Goal: Transaction & Acquisition: Download file/media

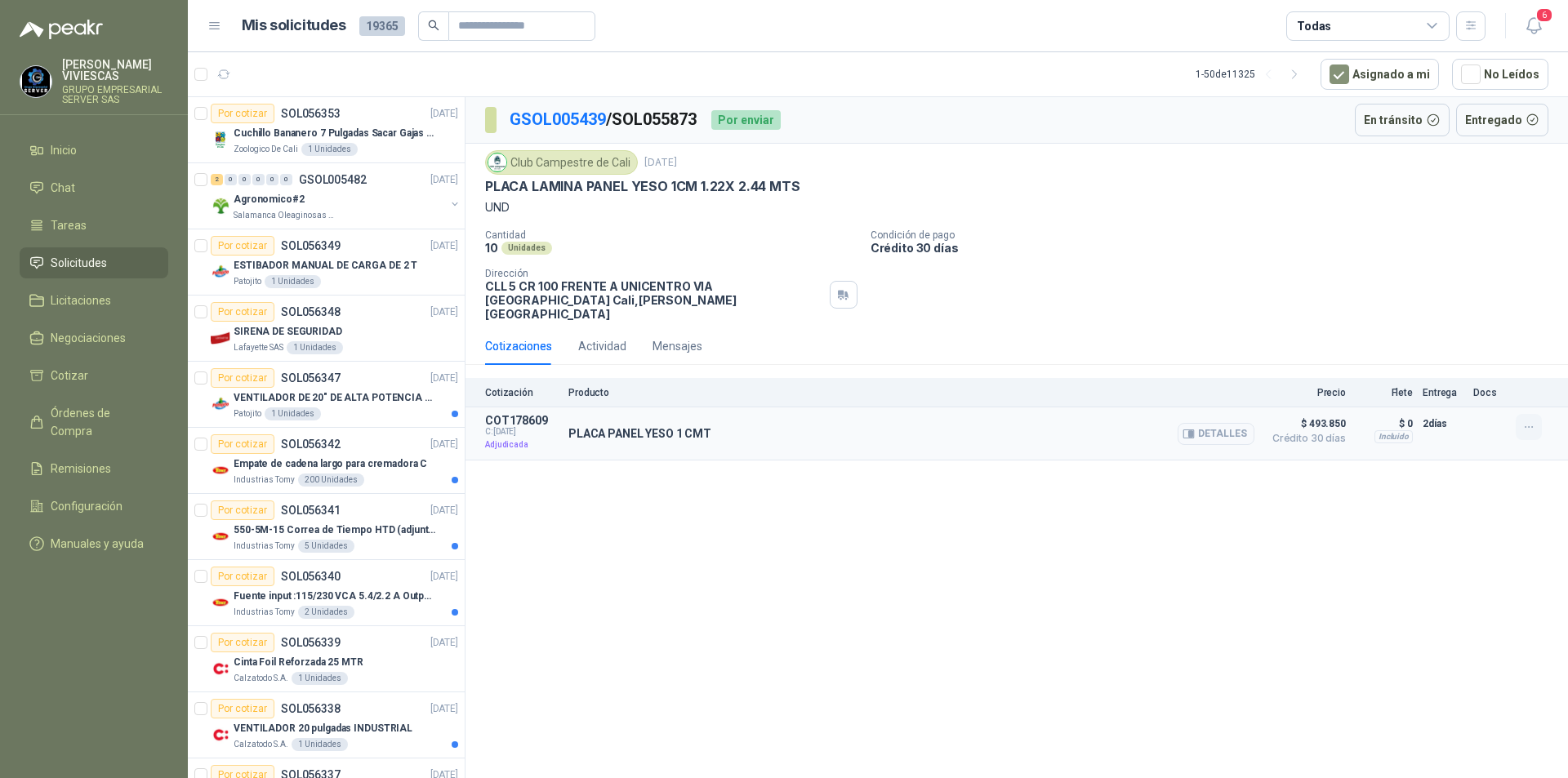
click at [1524, 420] on icon "button" at bounding box center [1530, 427] width 14 height 14
click at [1217, 423] on button "Detalles" at bounding box center [1216, 434] width 77 height 22
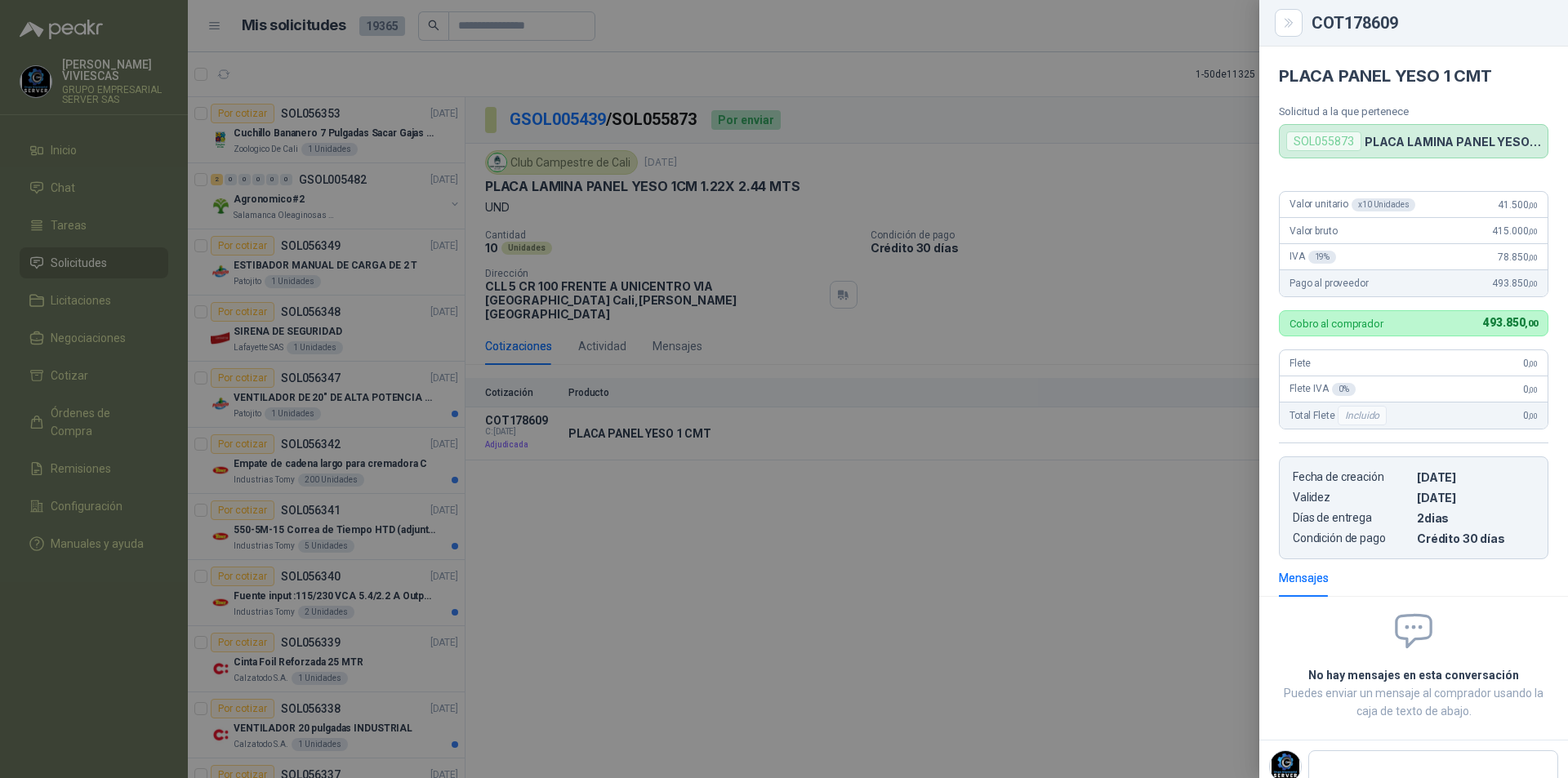
click at [1073, 545] on div at bounding box center [784, 389] width 1568 height 778
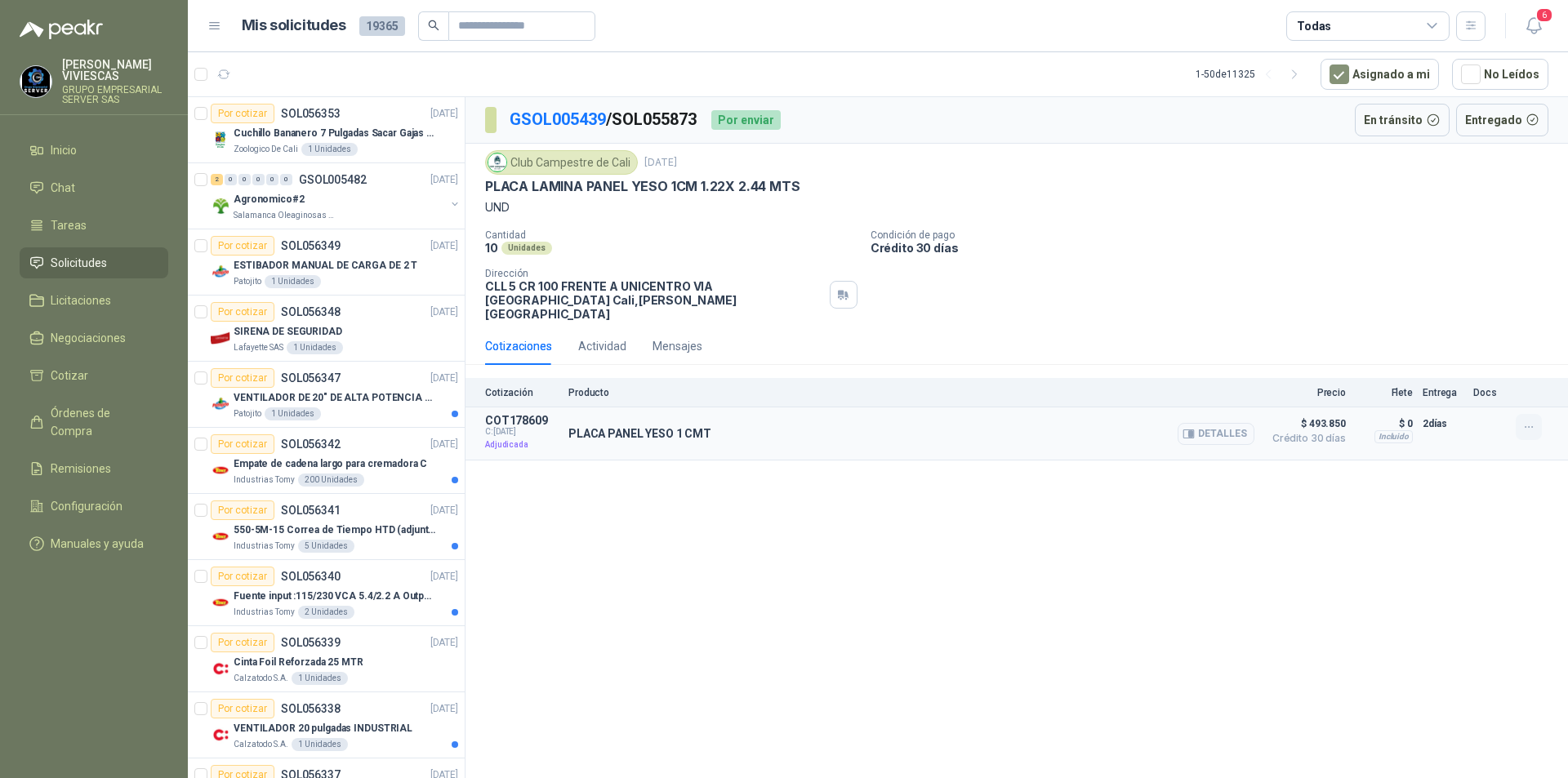
click at [1529, 427] on icon "button" at bounding box center [1529, 427] width 8 height 1
click at [1494, 414] on div at bounding box center [1489, 434] width 32 height 39
click at [501, 427] on span "C: [DATE]" at bounding box center [521, 432] width 73 height 10
click at [633, 437] on div "PLACA PANEL YESO 1 CMT Detalles" at bounding box center [912, 434] width 686 height 39
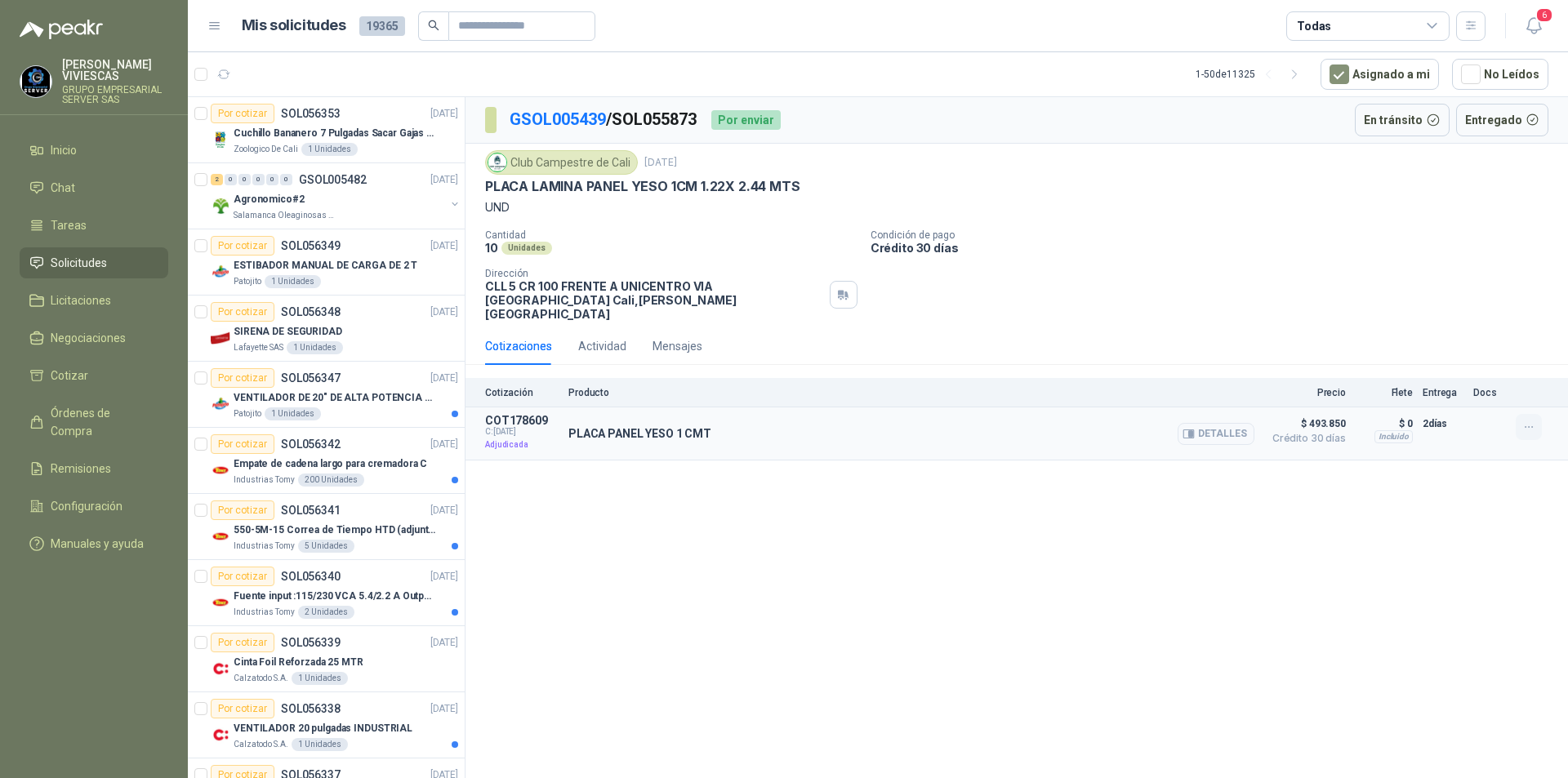
click at [1530, 420] on icon "button" at bounding box center [1530, 427] width 14 height 14
click at [1529, 420] on icon "button" at bounding box center [1530, 427] width 14 height 14
click at [1228, 423] on button "Detalles" at bounding box center [1216, 434] width 77 height 22
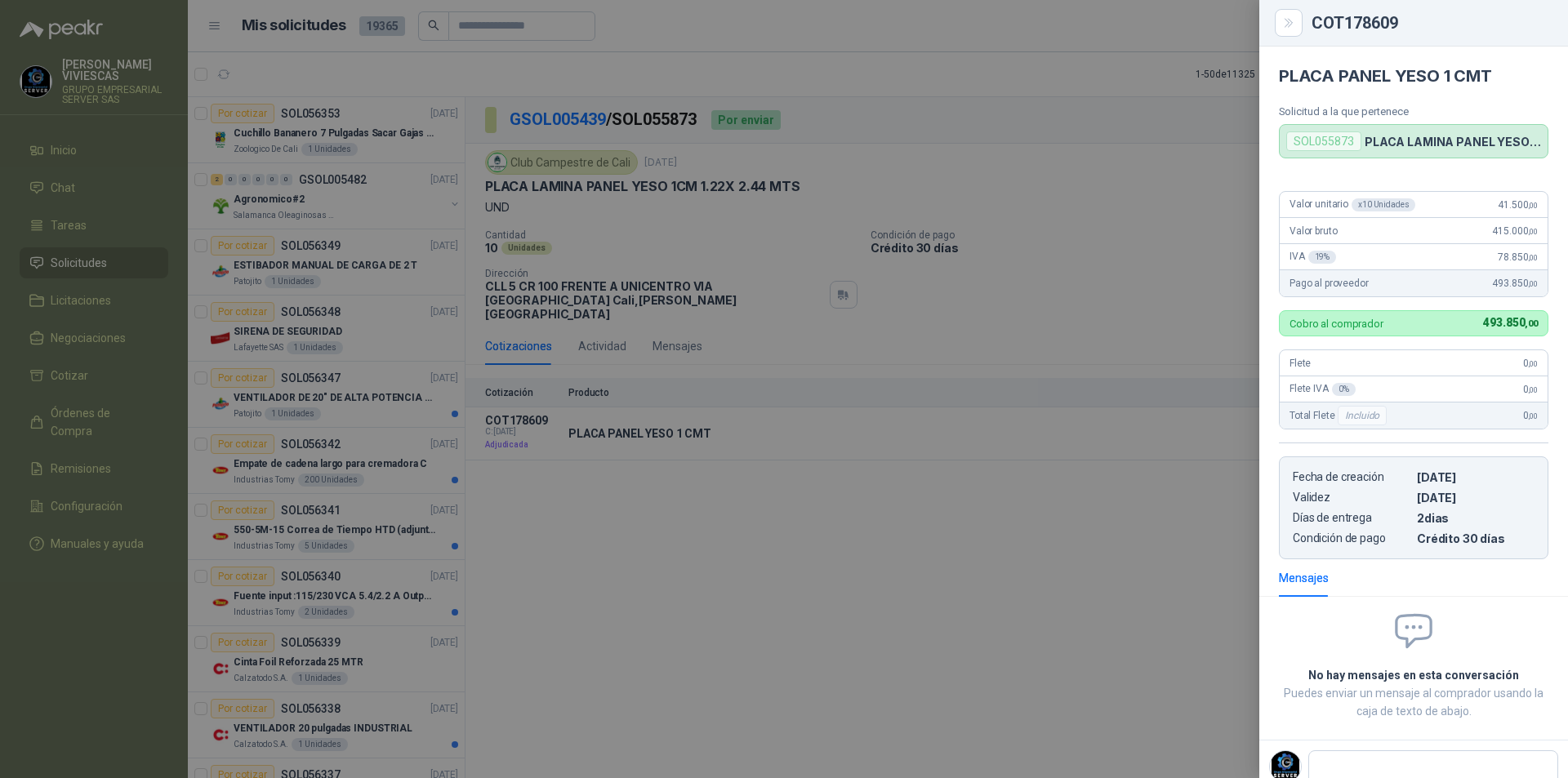
scroll to position [52, 0]
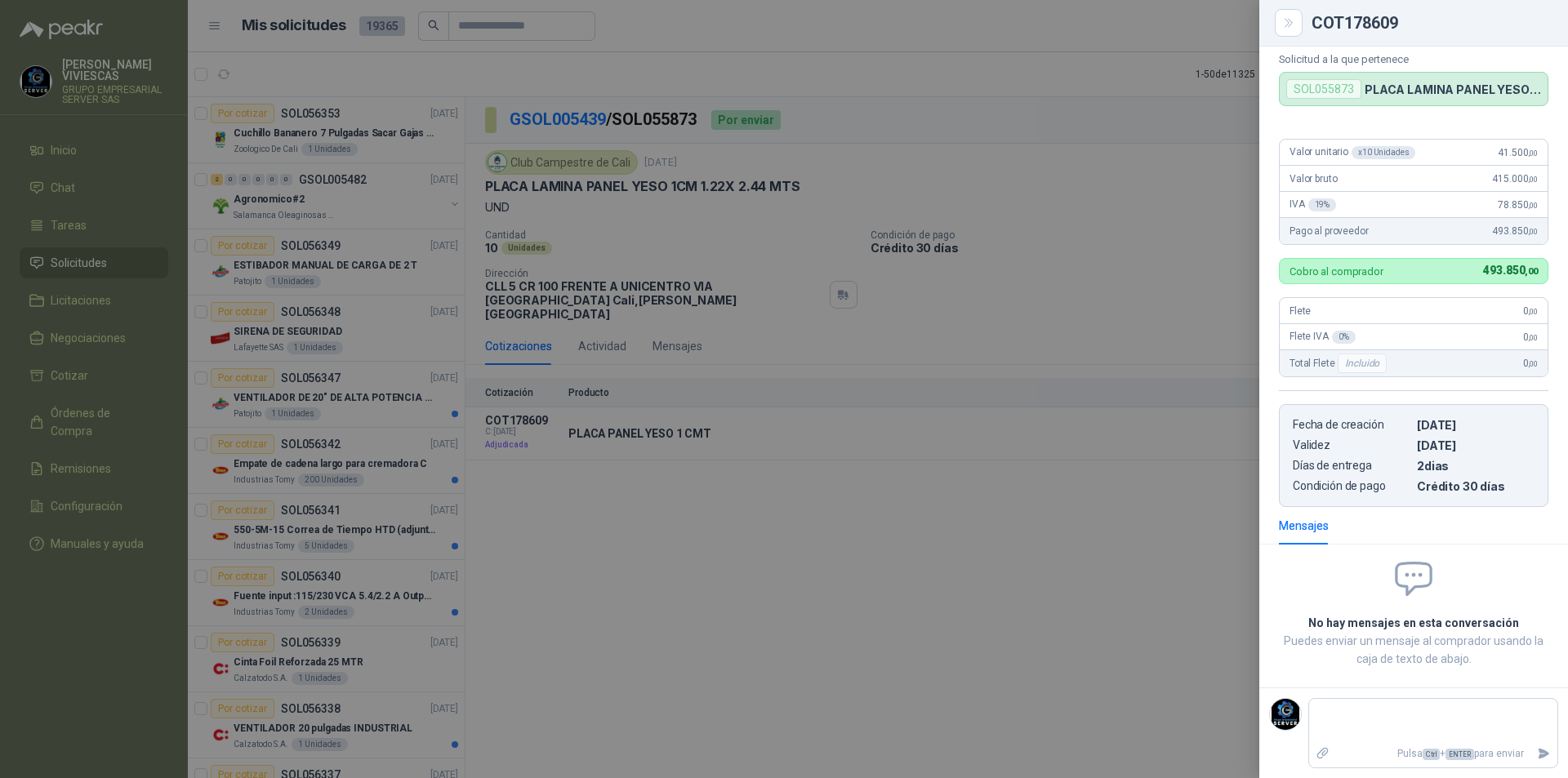
click at [1118, 286] on div at bounding box center [784, 389] width 1568 height 778
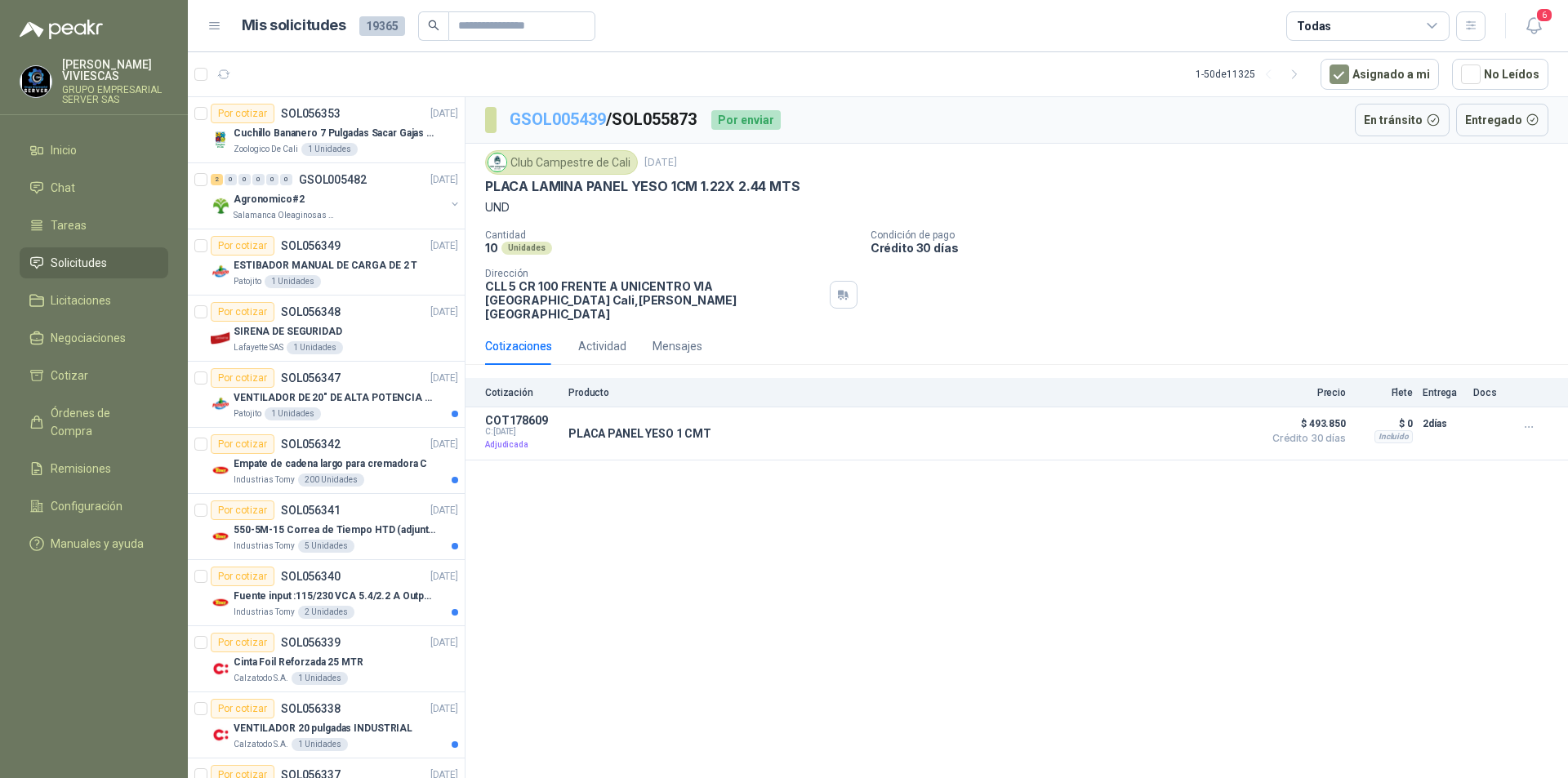
click at [550, 120] on link "GSOL005439" at bounding box center [557, 119] width 97 height 20
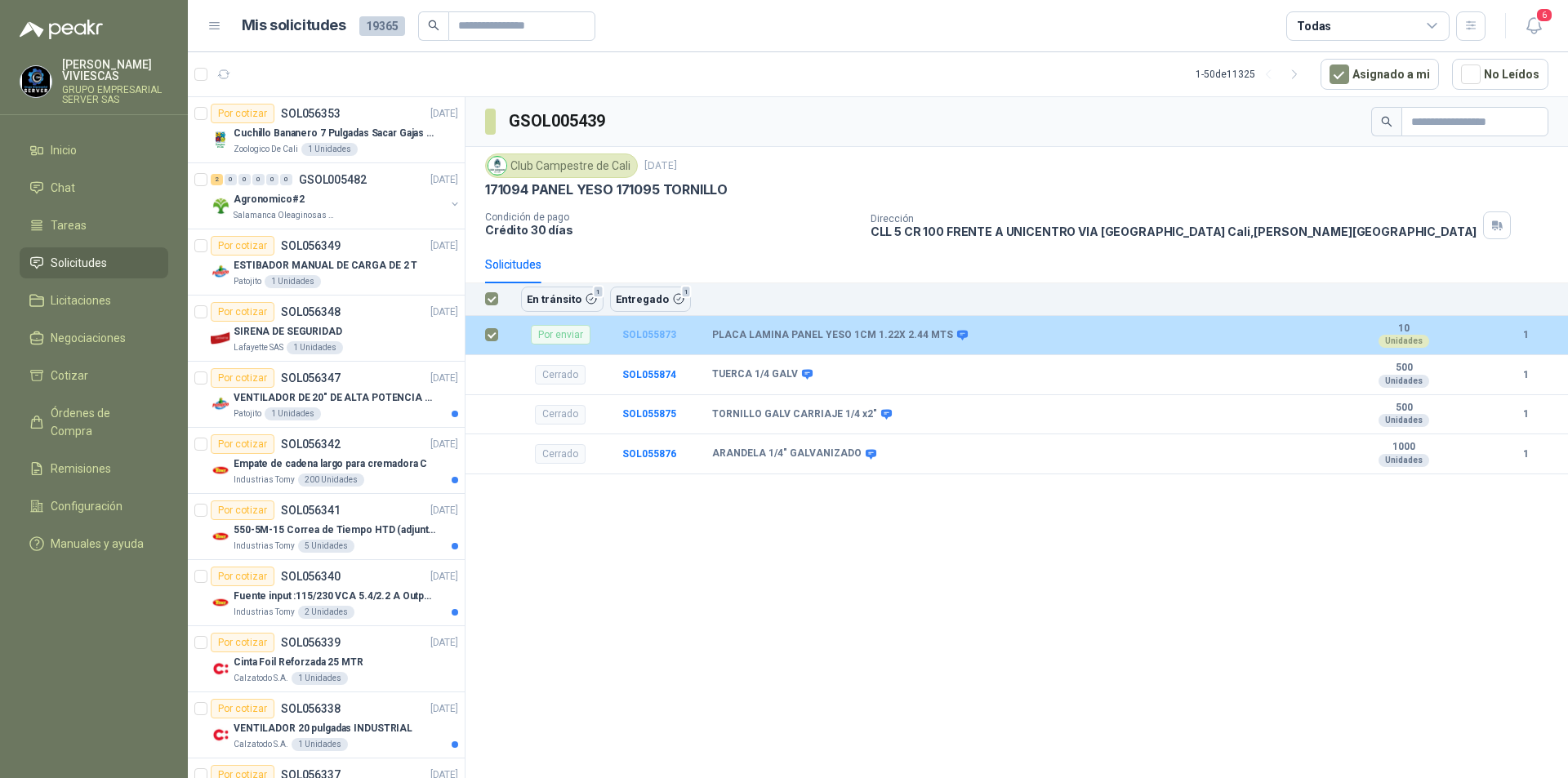
click at [640, 335] on b "SOL055873" at bounding box center [649, 335] width 54 height 12
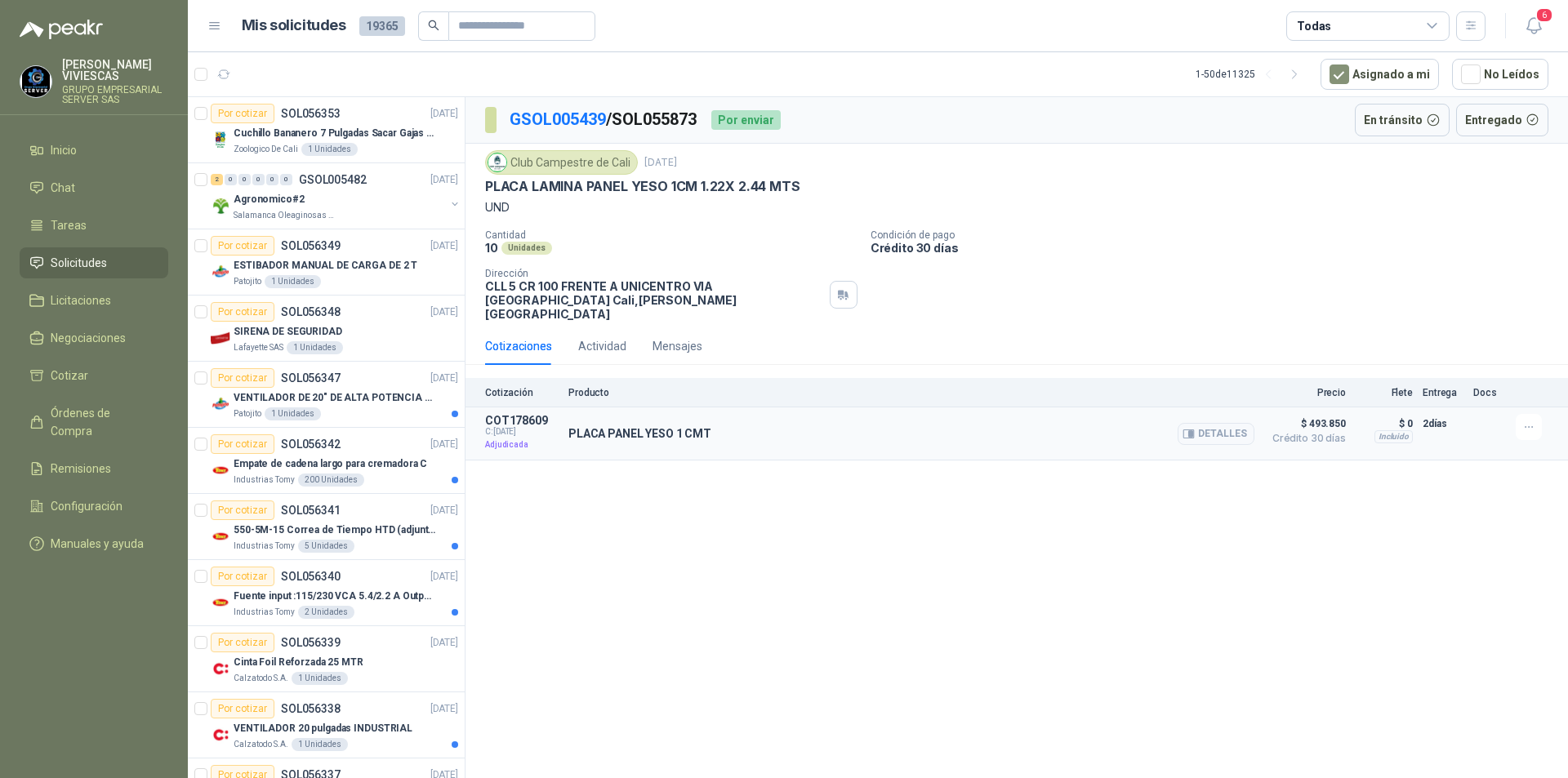
click at [515, 437] on p "Adjudicada" at bounding box center [521, 445] width 73 height 17
click at [755, 119] on div "Por enviar" at bounding box center [746, 120] width 69 height 20
click at [1533, 420] on icon "button" at bounding box center [1530, 427] width 14 height 14
click at [1242, 423] on button "Detalles" at bounding box center [1216, 434] width 77 height 22
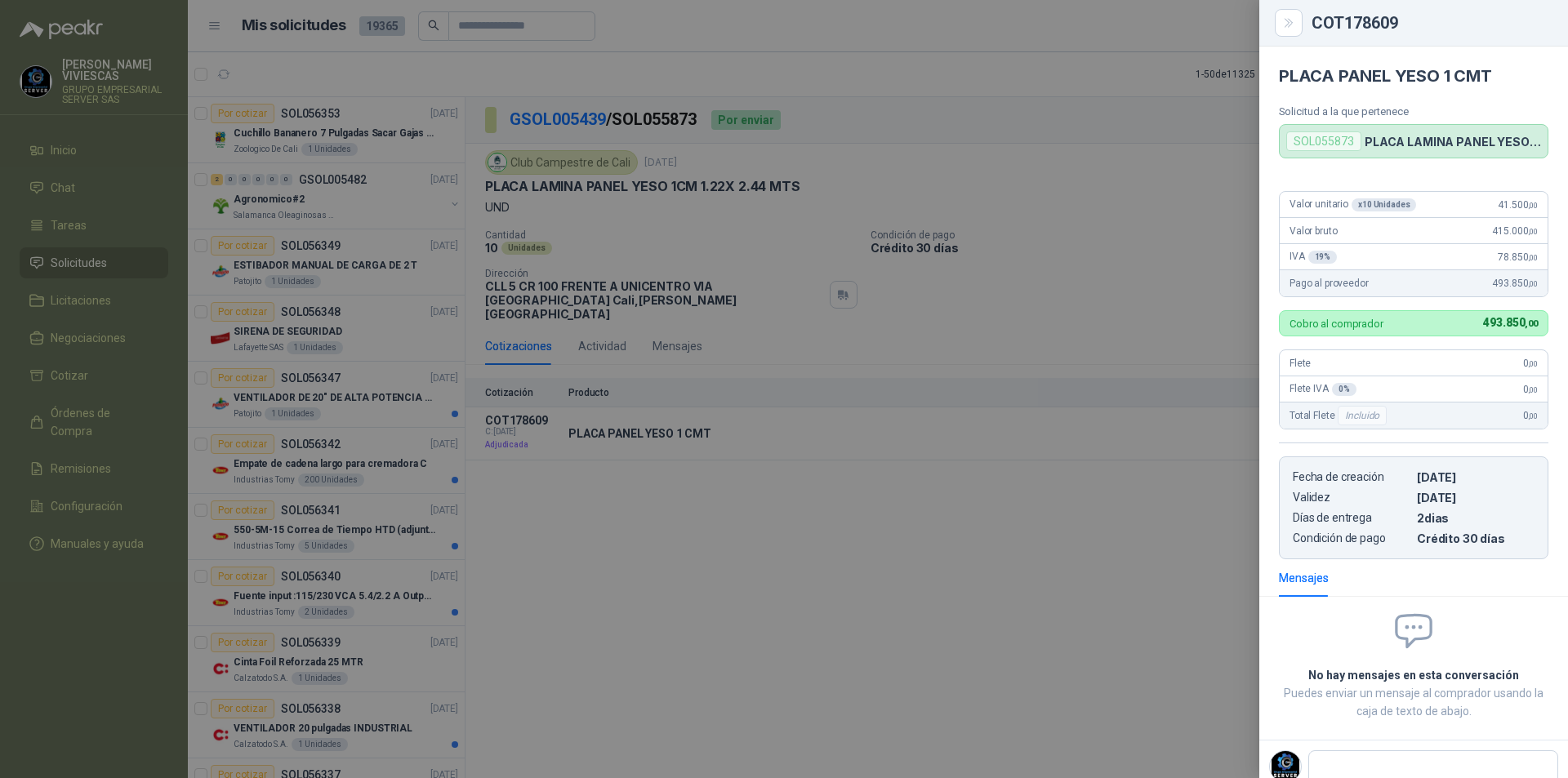
click at [1130, 452] on div at bounding box center [784, 389] width 1568 height 778
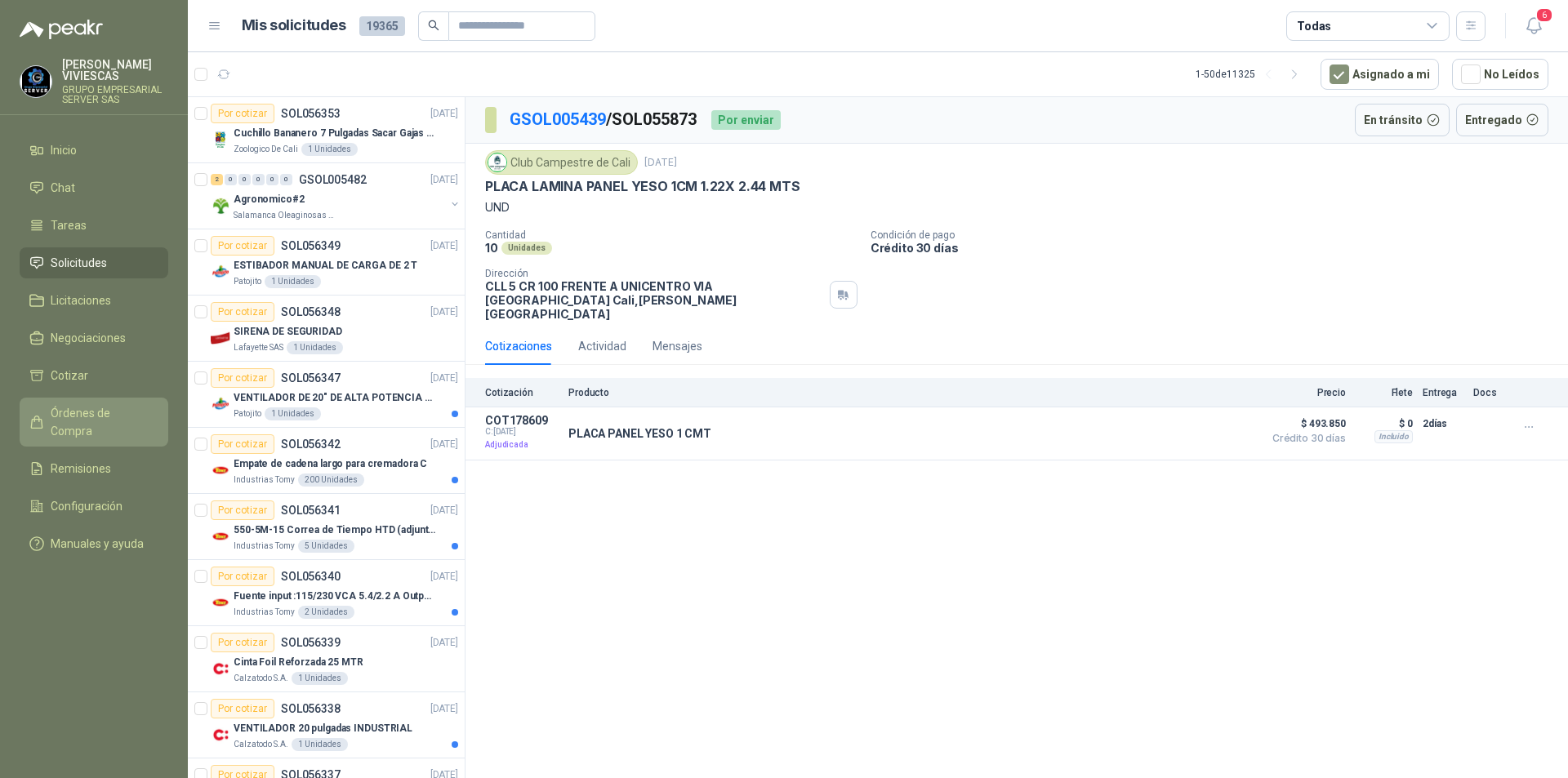
click at [98, 416] on span "Órdenes de Compra" at bounding box center [102, 422] width 102 height 36
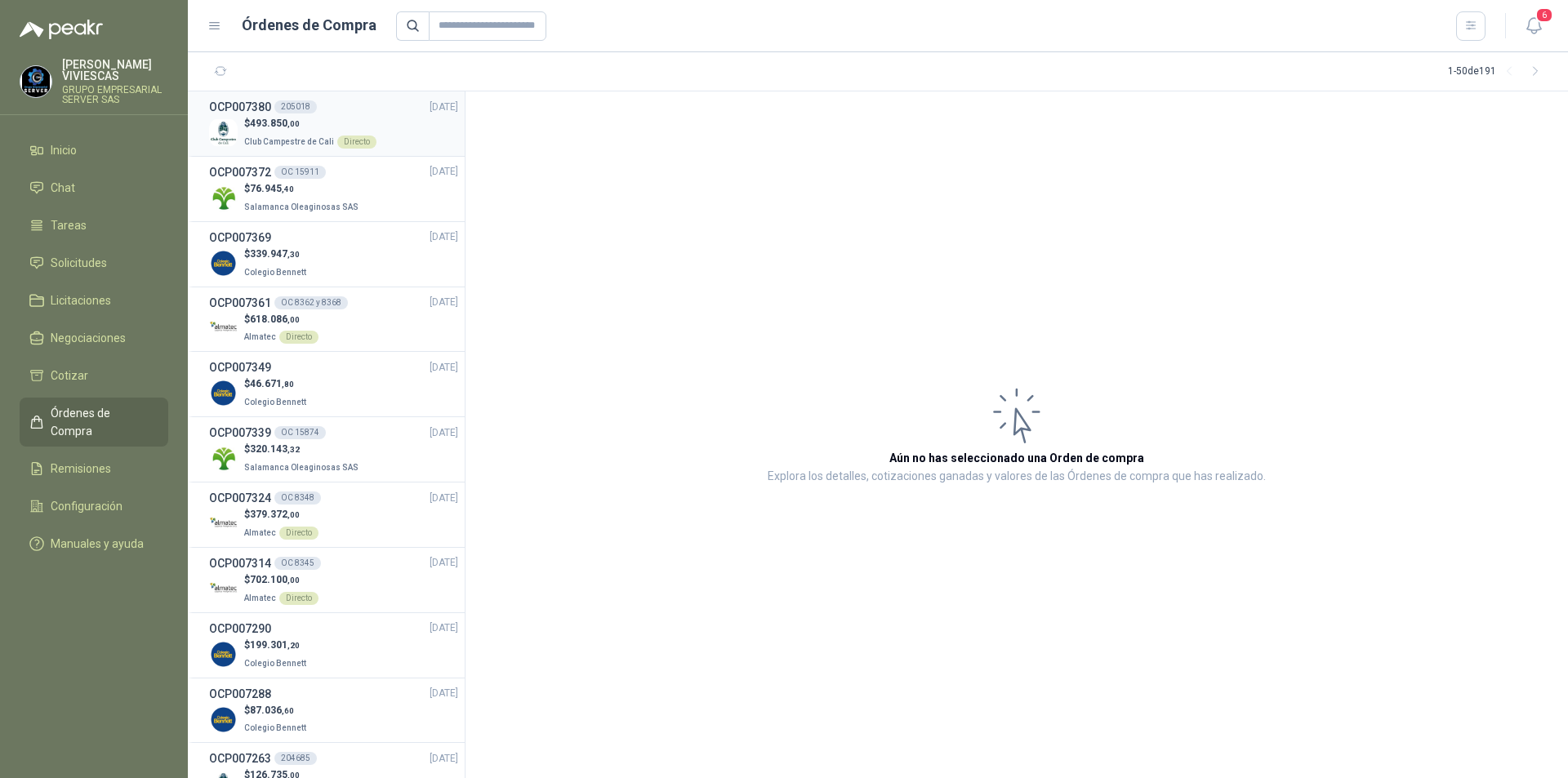
click at [290, 132] on p "Club Campestre de Cali Directo" at bounding box center [310, 141] width 132 height 18
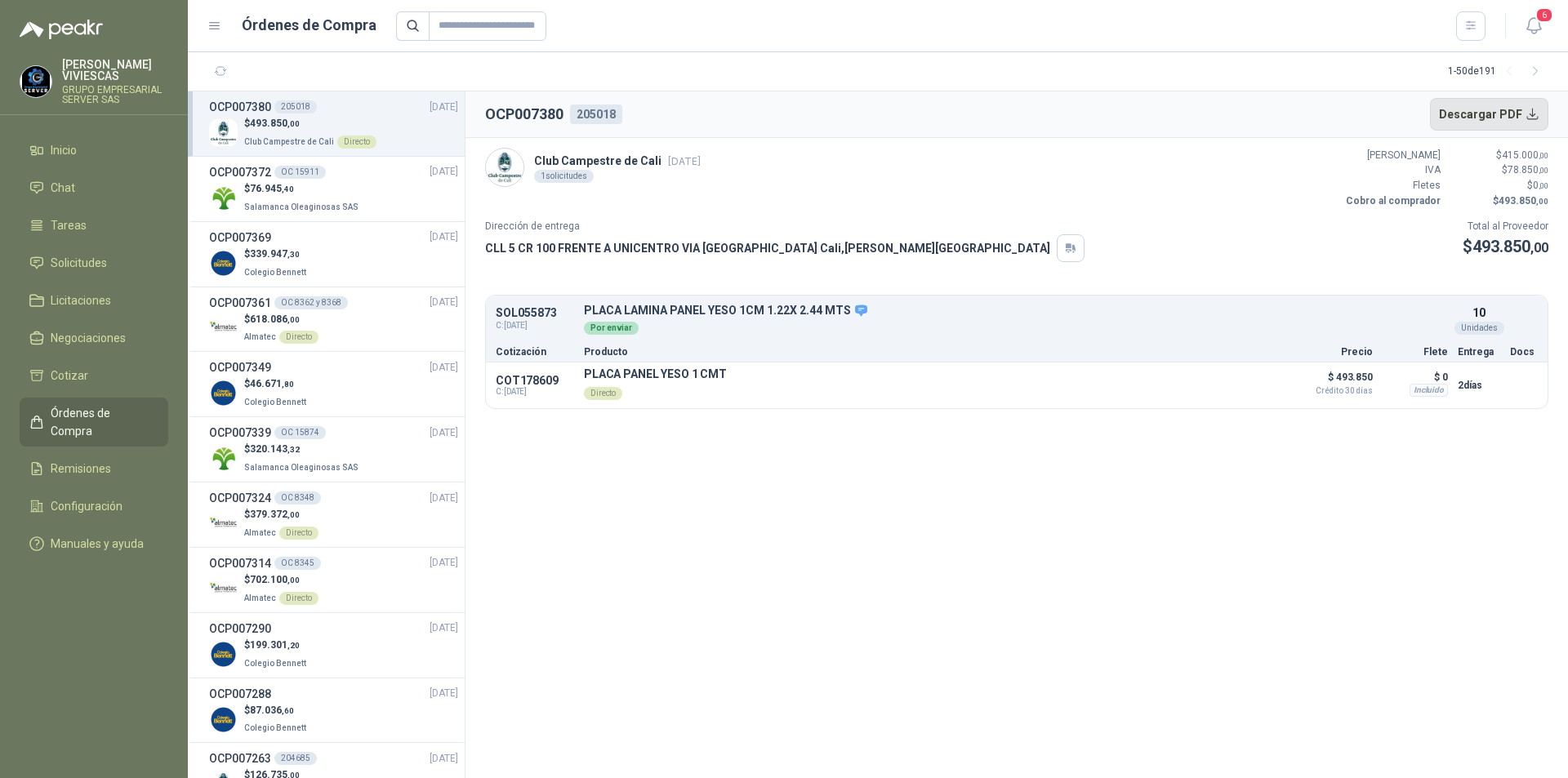
click at [1530, 116] on button "Descargar PDF" at bounding box center [1490, 113] width 119 height 32
